Goal: Feedback & Contribution: Submit feedback/report problem

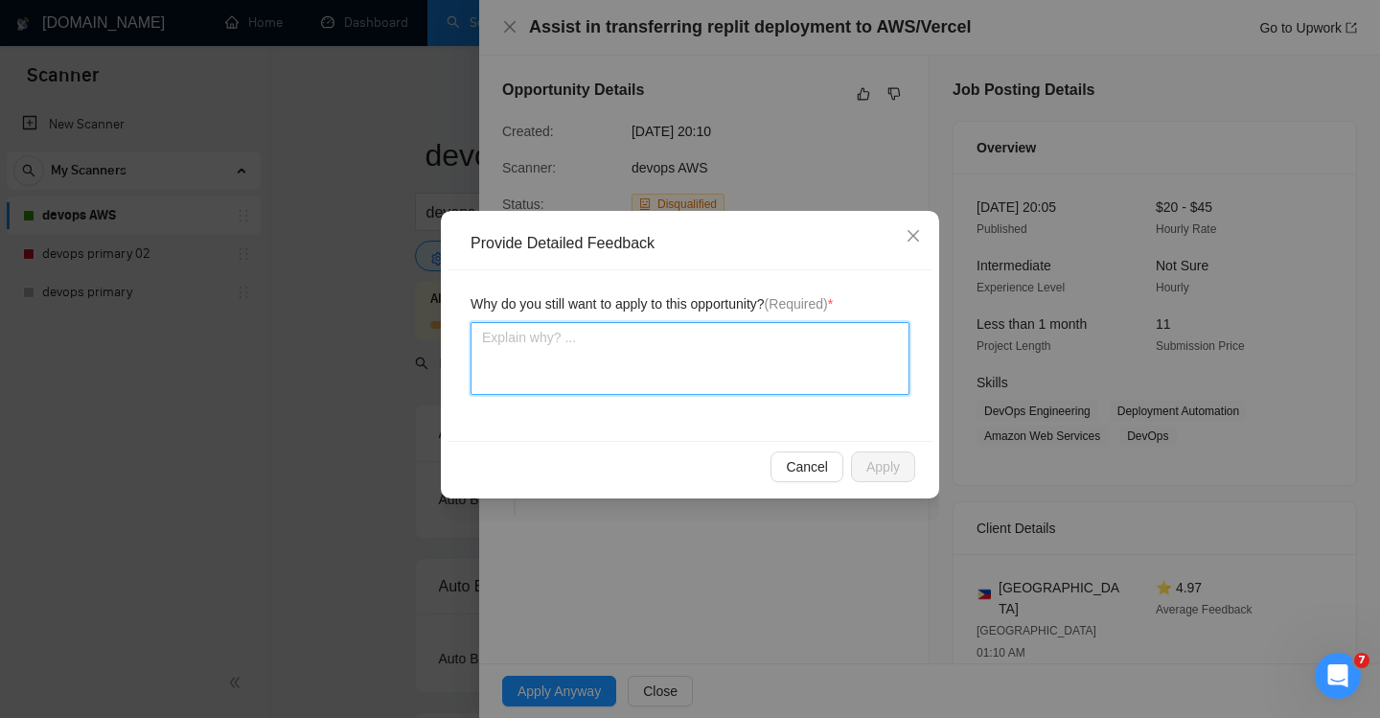
click at [506, 359] on textarea at bounding box center [689, 358] width 439 height 73
type textarea "l"
type textarea "lo"
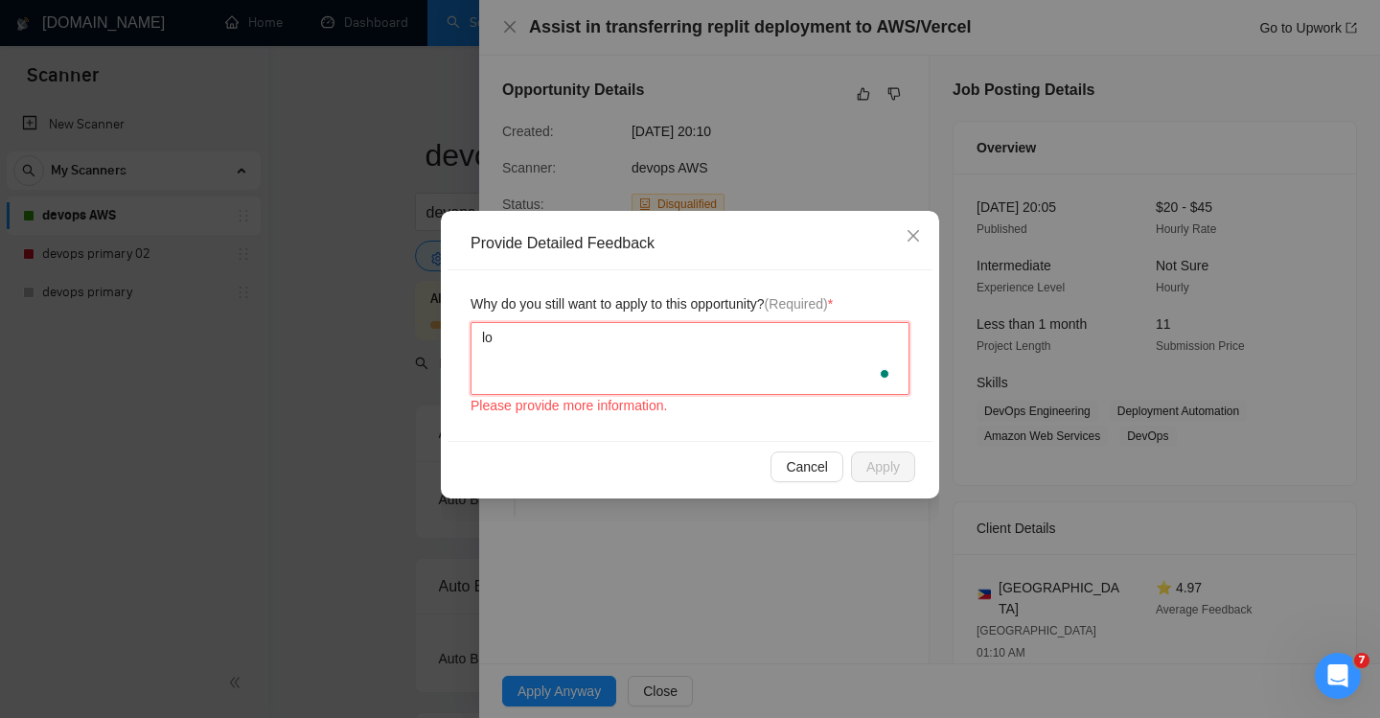
type textarea "loc"
type textarea "loca"
type textarea "locat"
type textarea "locati"
type textarea "location"
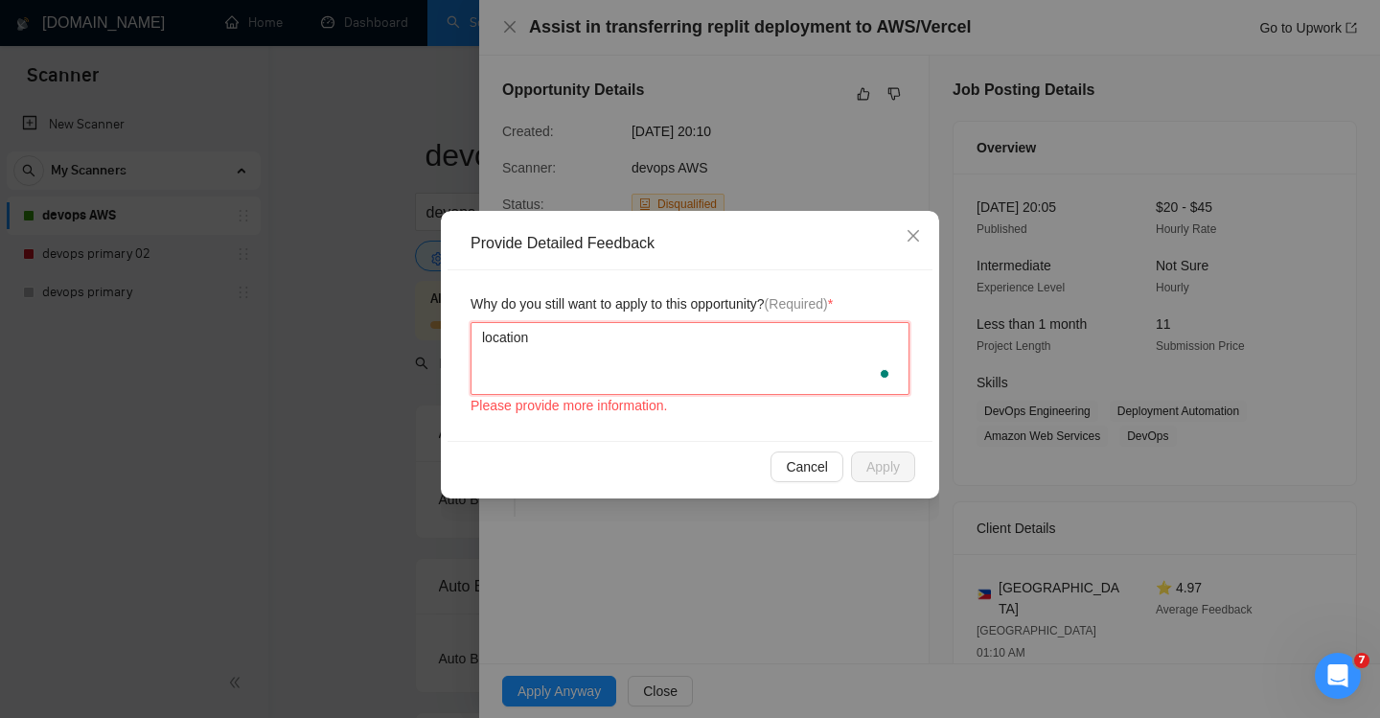
type textarea "location l"
type textarea "location lo"
type textarea "location look"
type textarea "location looks"
type textarea "location looks no"
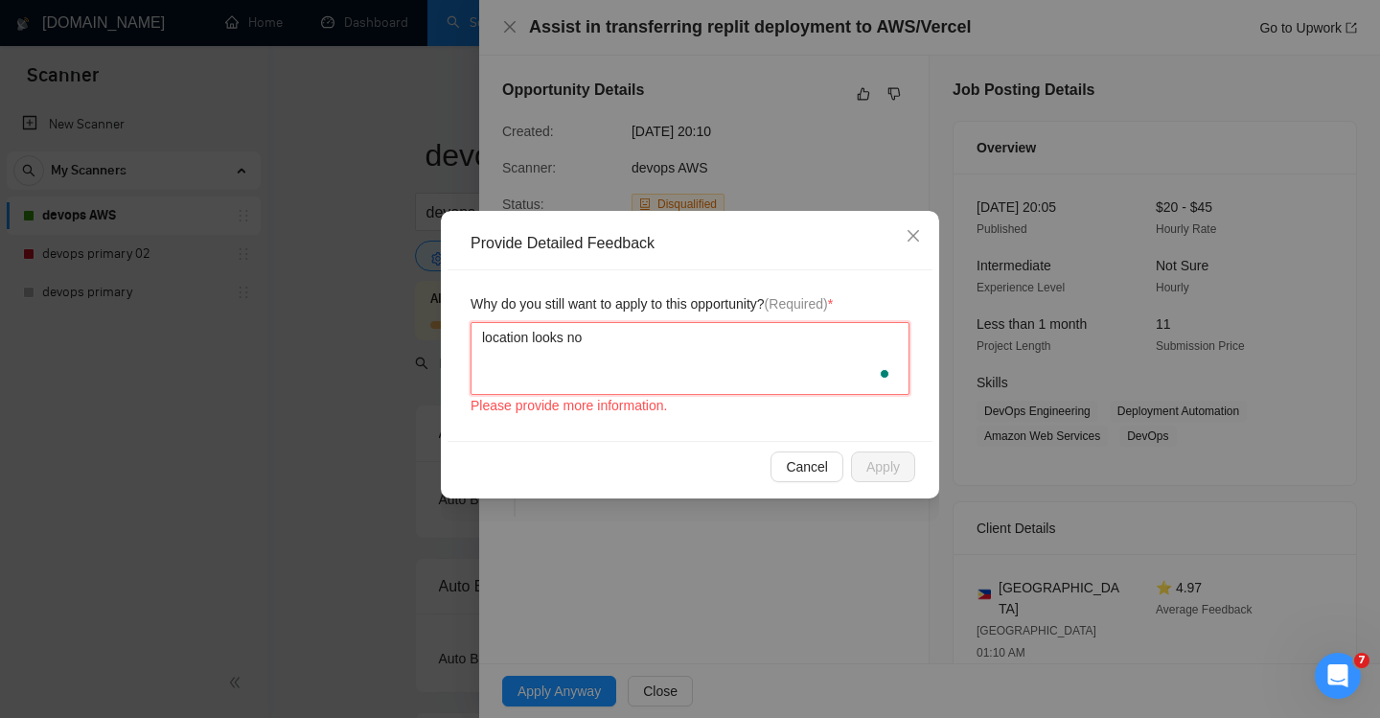
type textarea "location looks not"
type textarea "location looks not s"
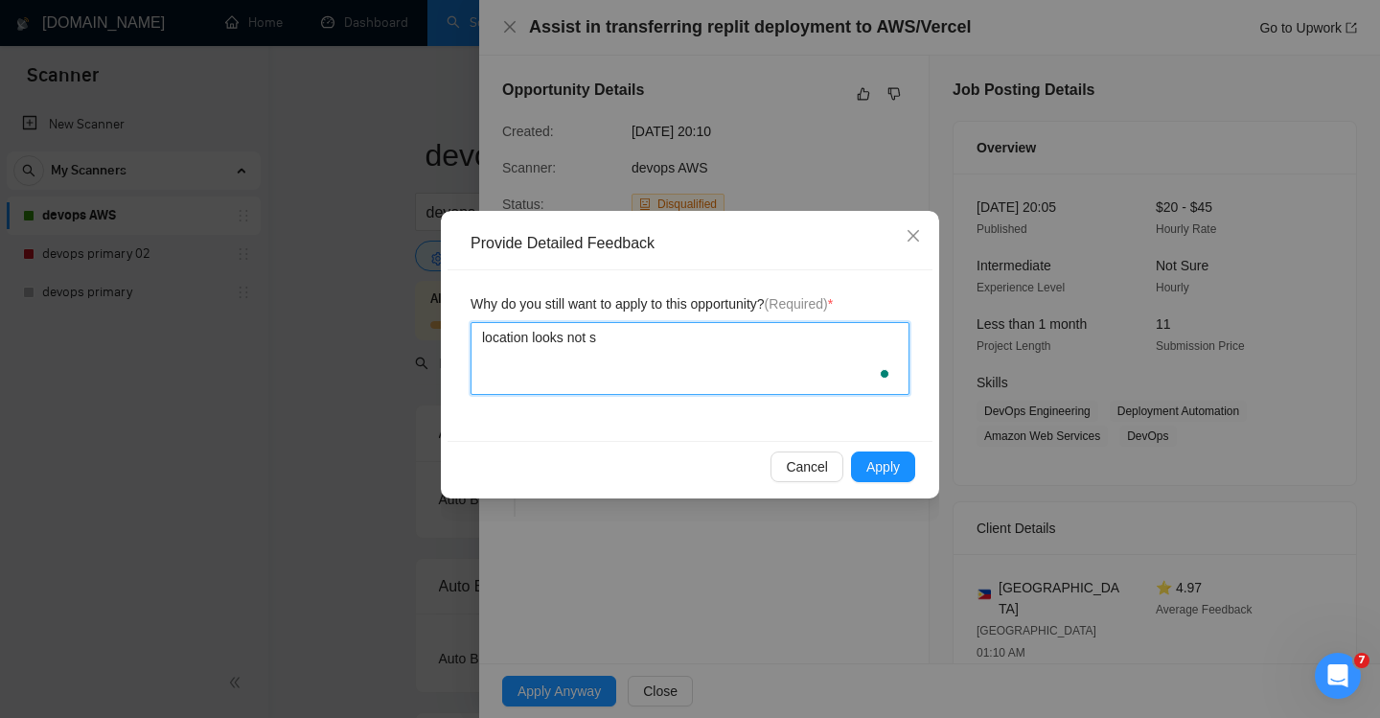
type textarea "location looks not so"
type textarea "location looks not so b"
type textarea "location looks not so ba"
type textarea "location looks not so bad"
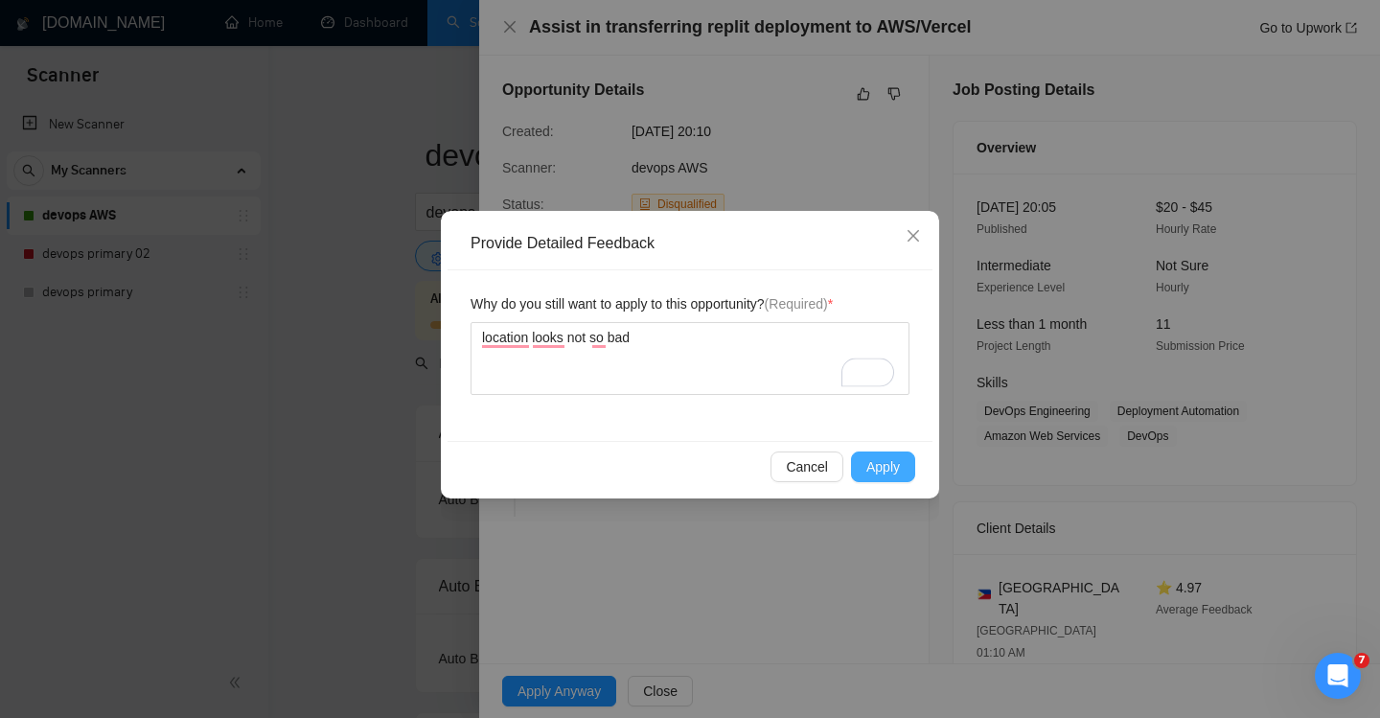
click at [885, 467] on span "Apply" at bounding box center [883, 466] width 34 height 21
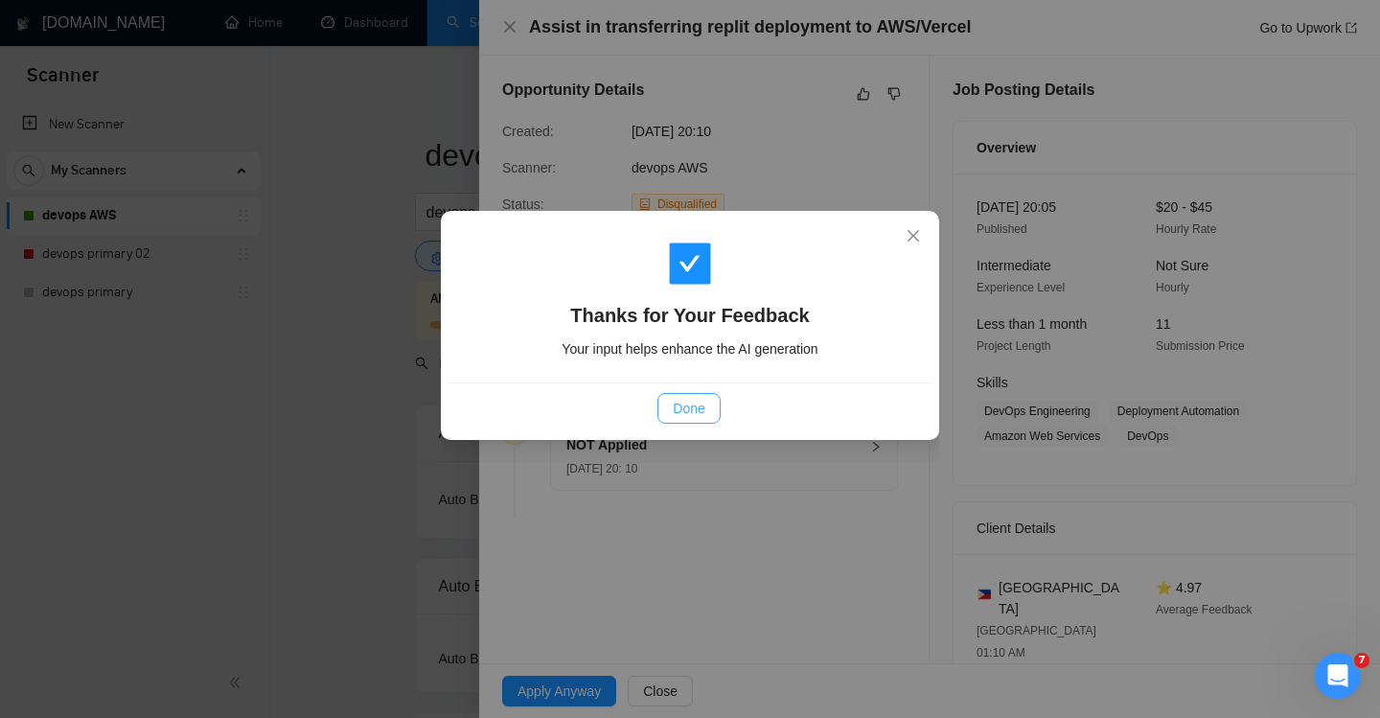
click at [676, 400] on span "Done" at bounding box center [689, 408] width 32 height 21
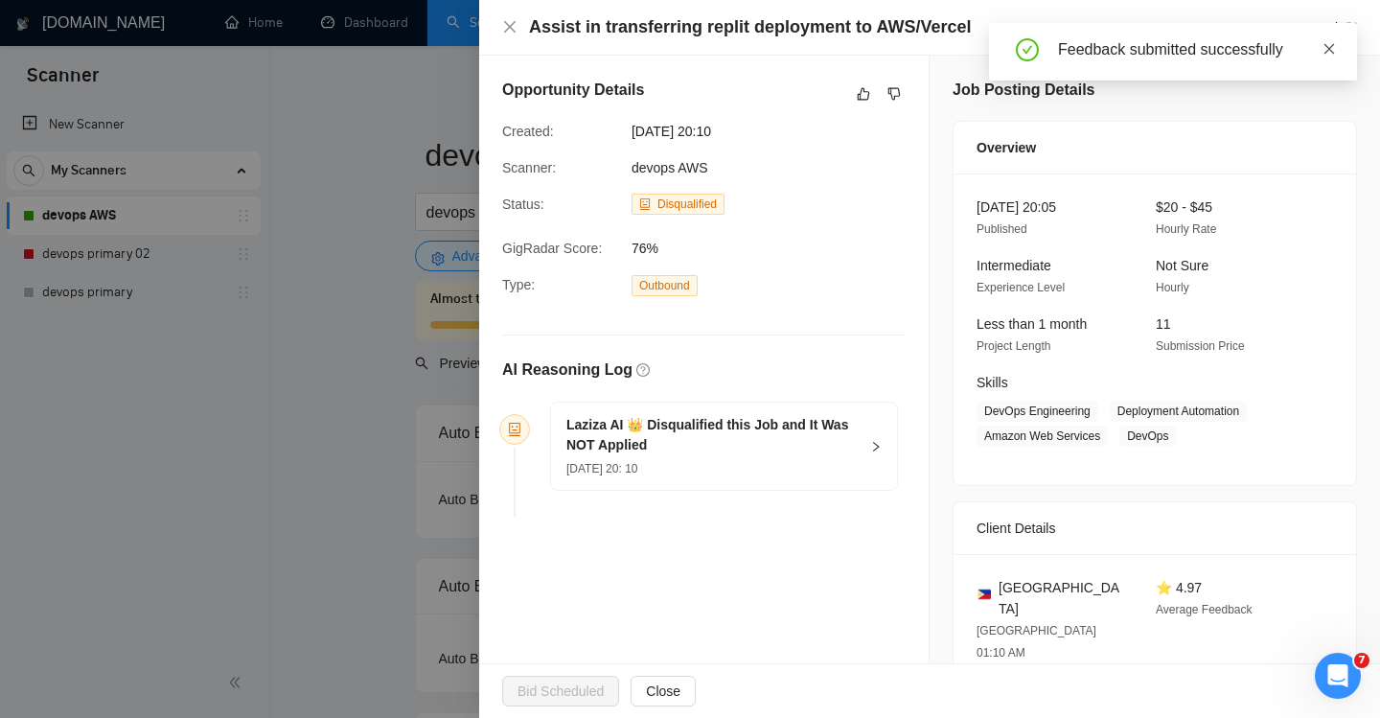
click at [1327, 57] on span at bounding box center [1328, 48] width 13 height 15
click at [656, 686] on span "Close" at bounding box center [663, 690] width 34 height 21
